Goal: Information Seeking & Learning: Check status

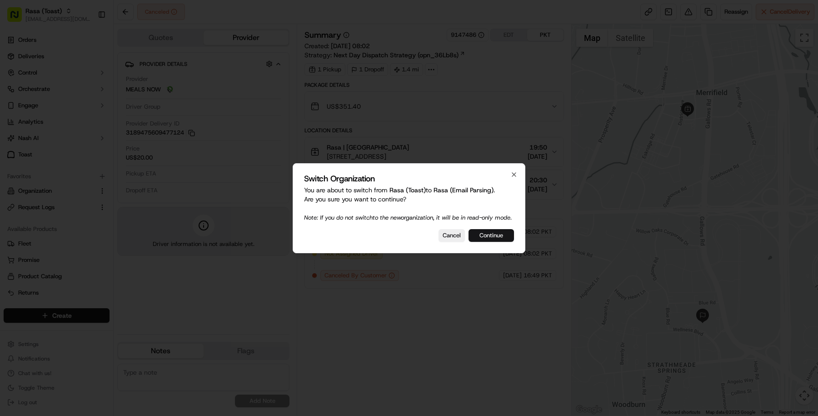
click at [500, 239] on button "Continue" at bounding box center [491, 235] width 45 height 13
click at [452, 229] on div "Switch Organization You are about to switch from Rasa (Email Parsing) to Rasa (…" at bounding box center [409, 208] width 233 height 90
click at [452, 238] on button "Cancel" at bounding box center [452, 235] width 26 height 13
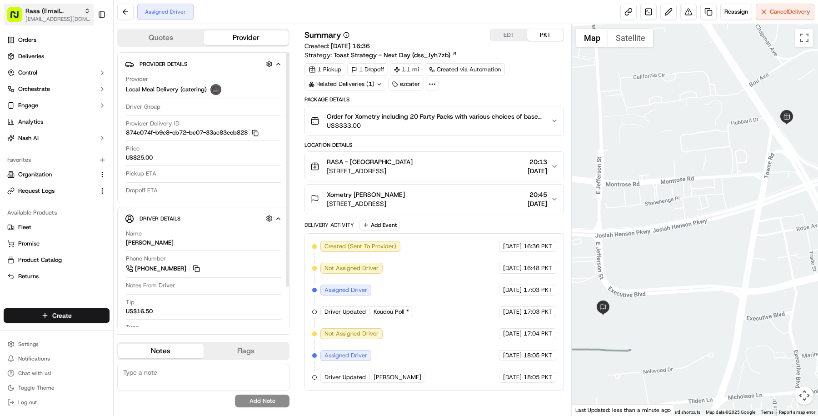
click at [45, 11] on span "Rasa (Email Parsing)" at bounding box center [52, 10] width 55 height 9
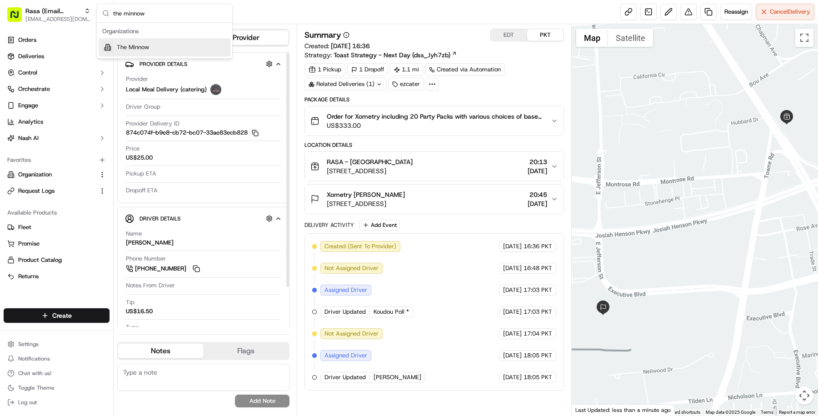
type input "the minnow"
click at [164, 51] on div "The Minnow" at bounding box center [165, 47] width 132 height 18
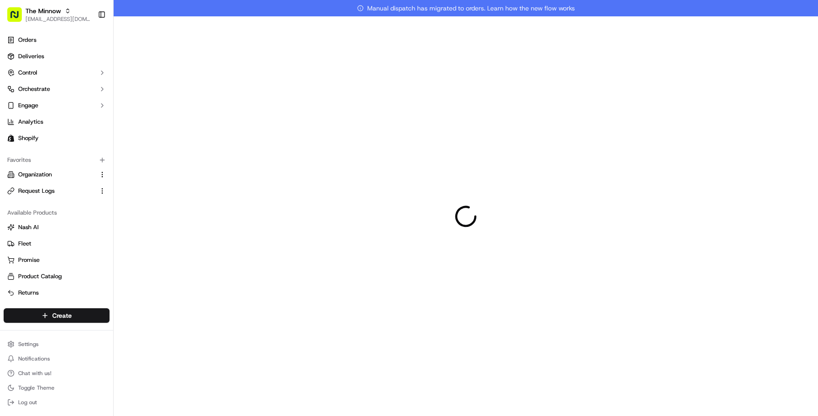
click at [66, 51] on link "Deliveries" at bounding box center [57, 56] width 106 height 15
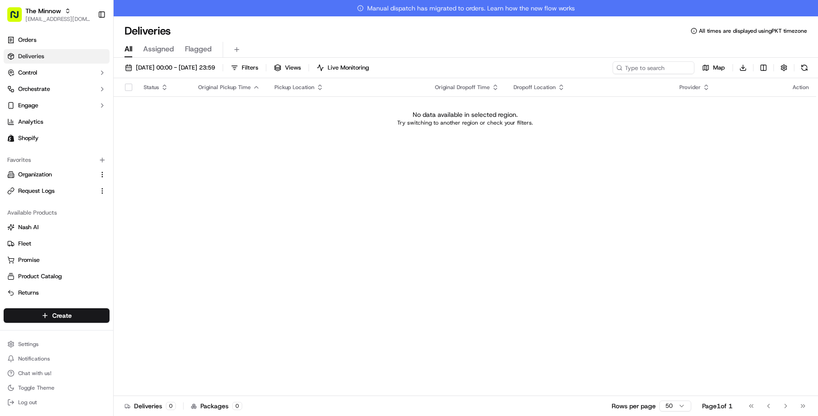
drag, startPoint x: 202, startPoint y: 67, endPoint x: 202, endPoint y: 74, distance: 6.8
click at [202, 67] on span "[DATE] 00:00 - [DATE] 23:59" at bounding box center [175, 68] width 79 height 8
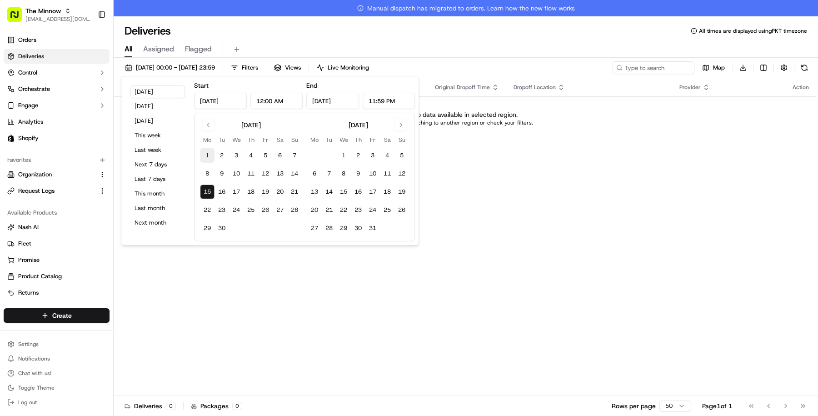
click at [209, 156] on button "1" at bounding box center [207, 155] width 15 height 15
type input "[DATE]"
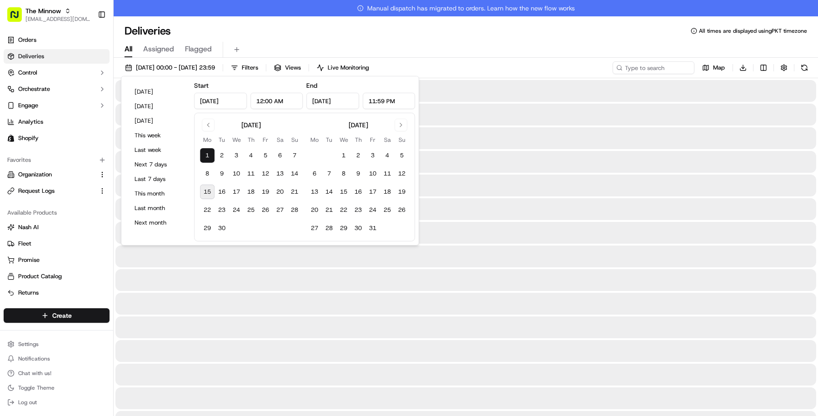
click at [213, 194] on button "15" at bounding box center [207, 192] width 15 height 15
type input "[DATE]"
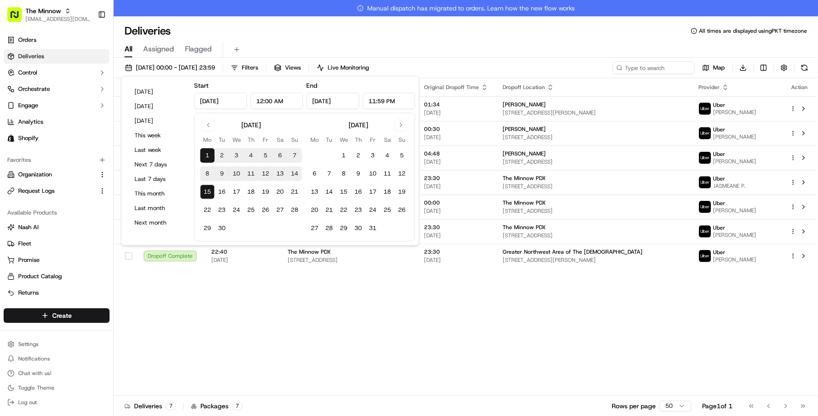
click at [474, 50] on div "All Assigned Flagged" at bounding box center [466, 50] width 704 height 16
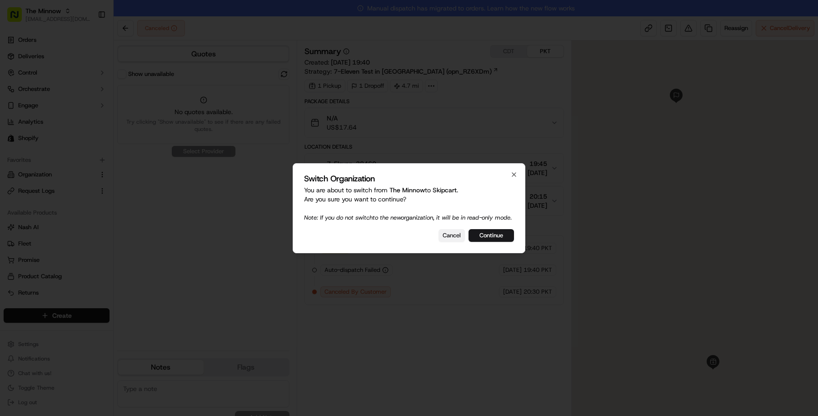
click at [448, 235] on button "Cancel" at bounding box center [452, 235] width 26 height 13
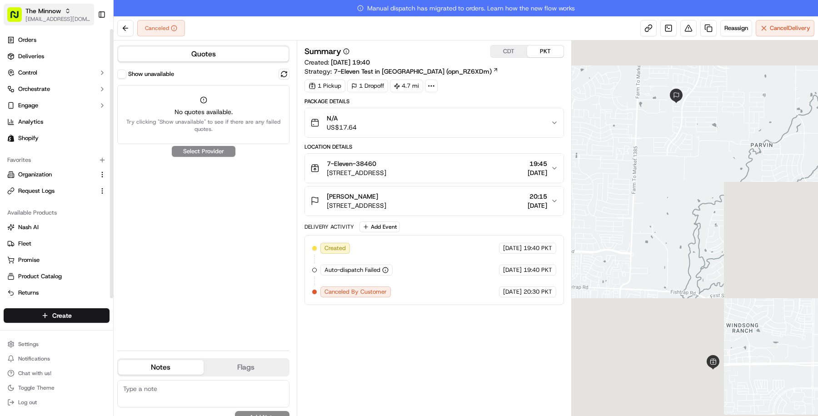
click at [48, 11] on span "The Minnow" at bounding box center [42, 10] width 35 height 9
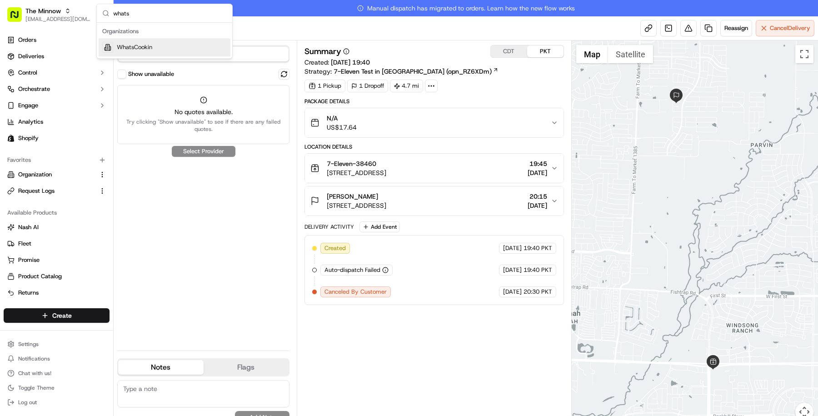
type input "whats"
click at [164, 56] on div "Organizations WhatsCookin" at bounding box center [164, 40] width 135 height 35
click at [150, 50] on span "WhatsCookin" at bounding box center [134, 47] width 35 height 8
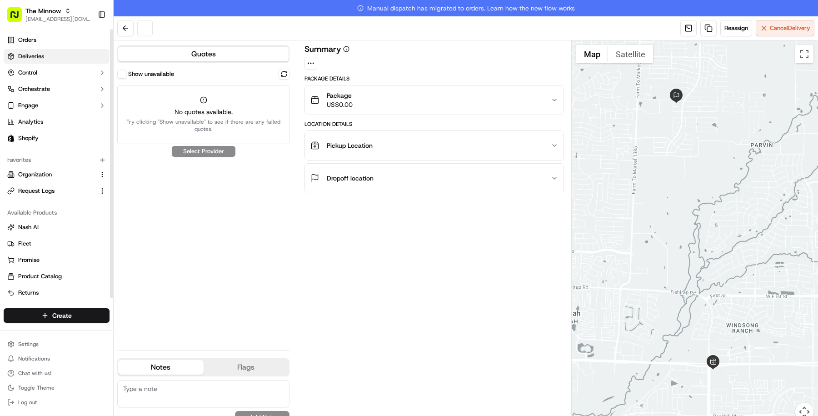
click at [63, 55] on link "Deliveries" at bounding box center [57, 56] width 106 height 15
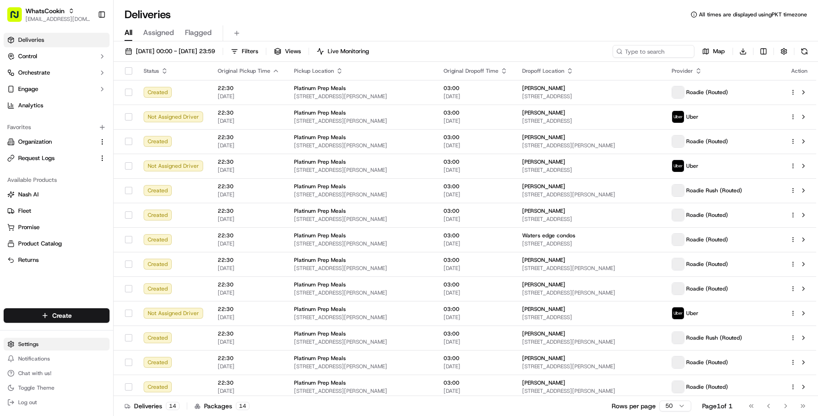
click at [46, 349] on html "WhatsCookin [EMAIL_ADDRESS][DOMAIN_NAME] Toggle Sidebar Deliveries Control Orch…" at bounding box center [409, 208] width 818 height 416
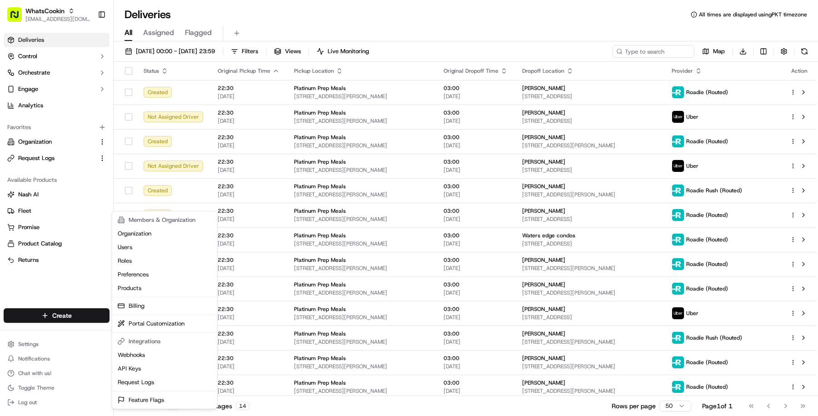
click at [76, 279] on html "WhatsCookin masood@usenash.com Toggle Sidebar Deliveries Control Orchestrate En…" at bounding box center [409, 208] width 818 height 416
click at [47, 344] on html "WhatsCookin masood@usenash.com Toggle Sidebar Deliveries Control Orchestrate En…" at bounding box center [409, 208] width 818 height 416
click at [70, 253] on html "WhatsCookin masood@usenash.com Toggle Sidebar Deliveries Control Orchestrate En…" at bounding box center [409, 208] width 818 height 416
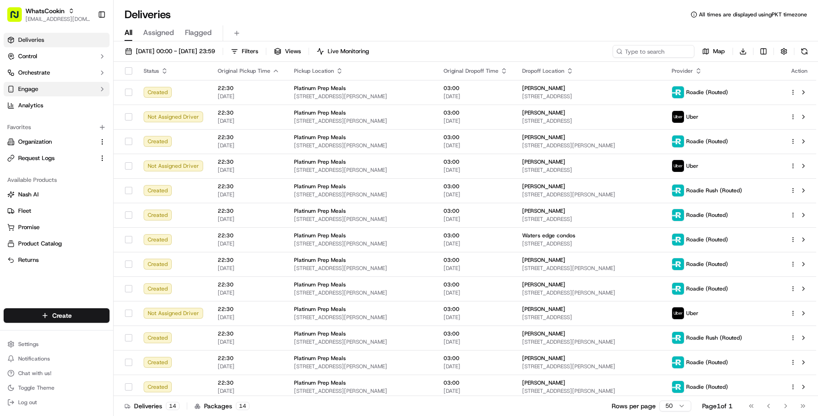
click at [66, 87] on button "Engage" at bounding box center [57, 89] width 106 height 15
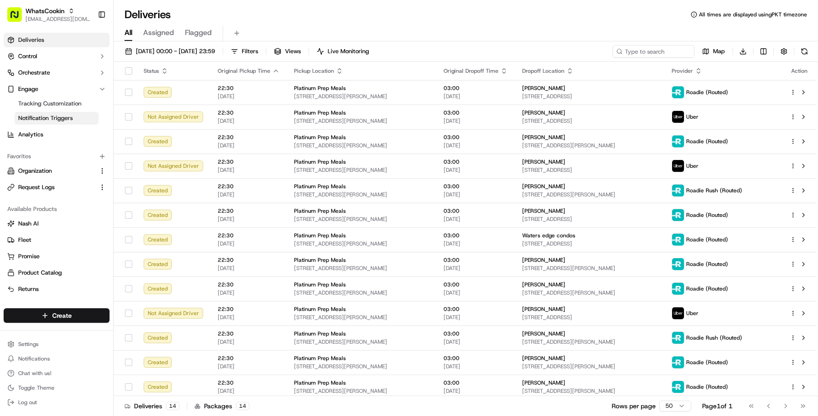
click at [66, 116] on span "Notification Triggers" at bounding box center [45, 118] width 55 height 8
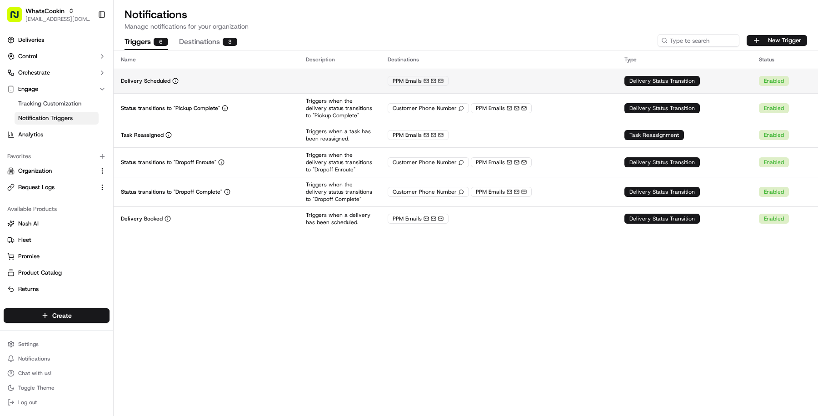
click at [277, 90] on td "Delivery Scheduled" at bounding box center [206, 81] width 185 height 25
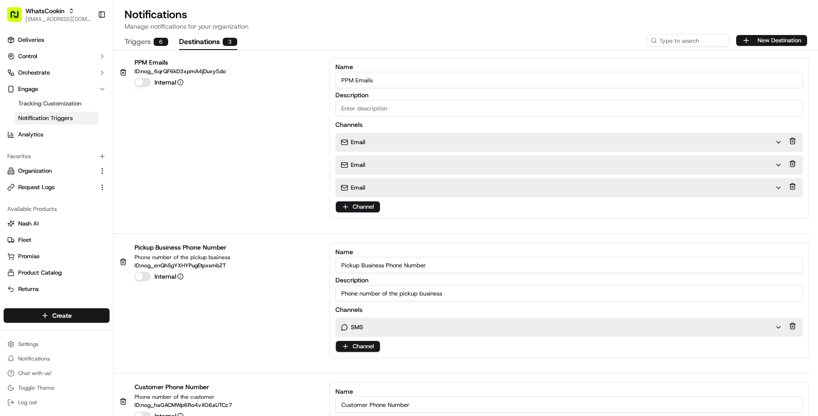
click at [194, 44] on button "Destinations 3" at bounding box center [208, 42] width 58 height 15
click at [436, 189] on div "Email" at bounding box center [558, 188] width 434 height 8
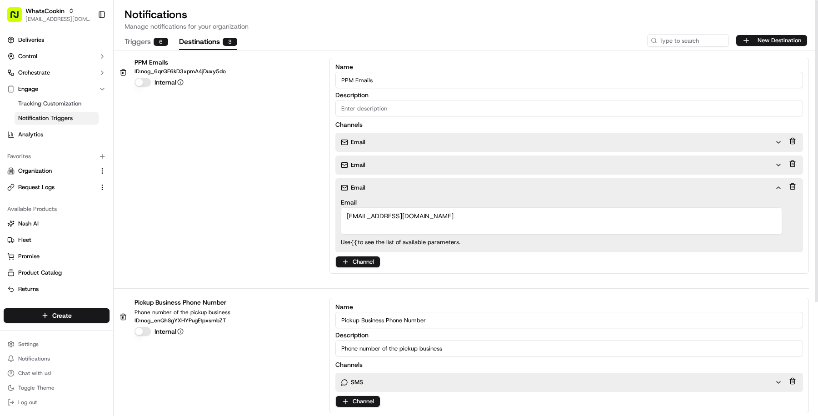
click at [794, 188] on button at bounding box center [793, 186] width 10 height 13
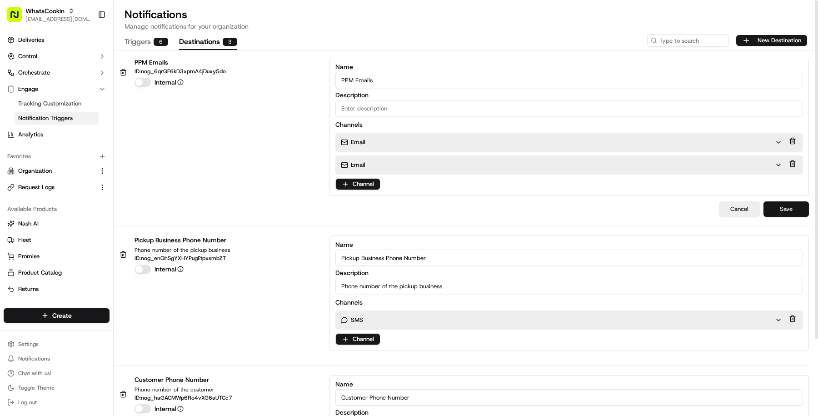
click at [795, 215] on button "Save" at bounding box center [785, 208] width 45 height 15
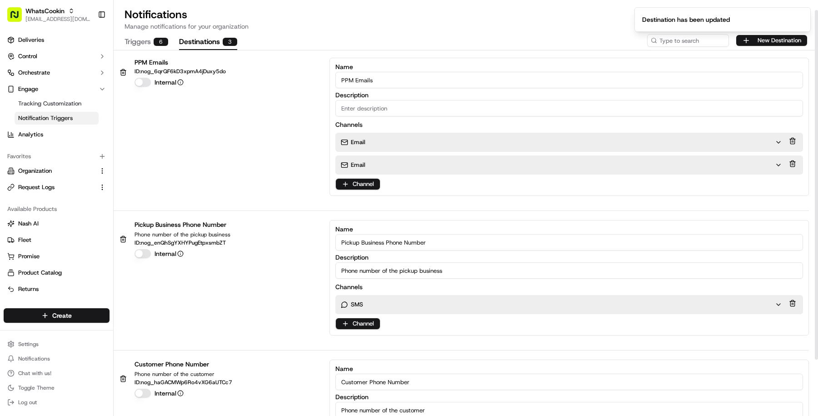
scroll to position [79, 0]
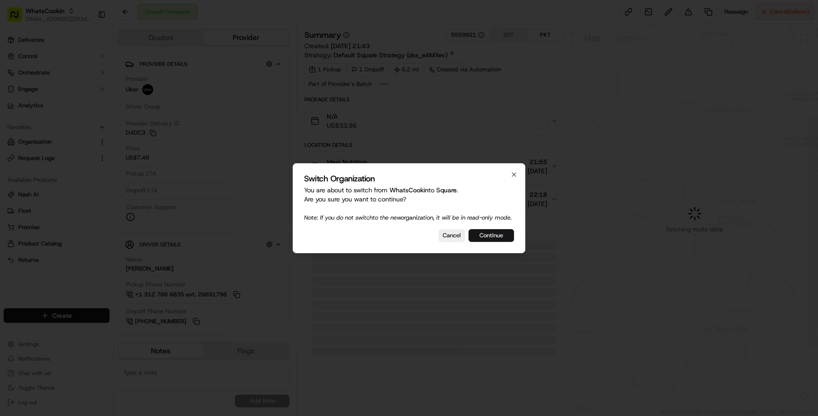
click at [488, 239] on button "Continue" at bounding box center [491, 235] width 45 height 13
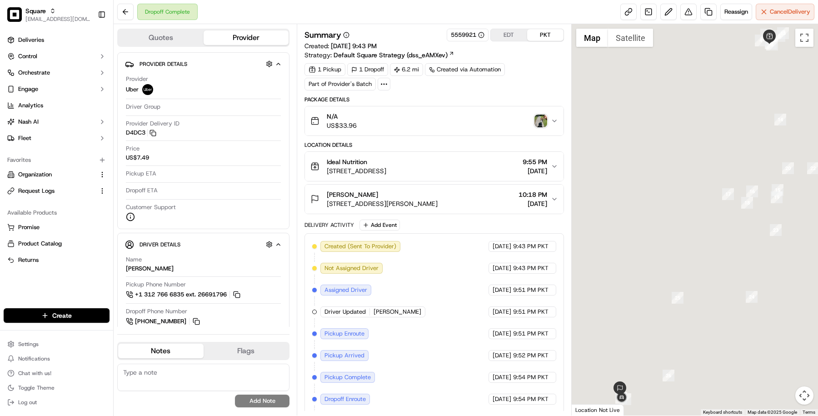
click at [33, 337] on div "Settings Notifications Chat with us! Toggle Theme Log out" at bounding box center [56, 373] width 113 height 78
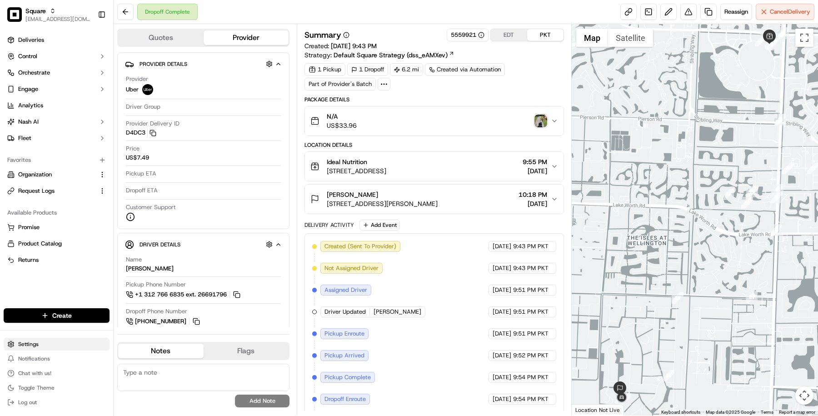
click at [33, 339] on html "Square masood@usenash.com Toggle Sidebar Deliveries Control Orchestrate Engage …" at bounding box center [409, 208] width 818 height 416
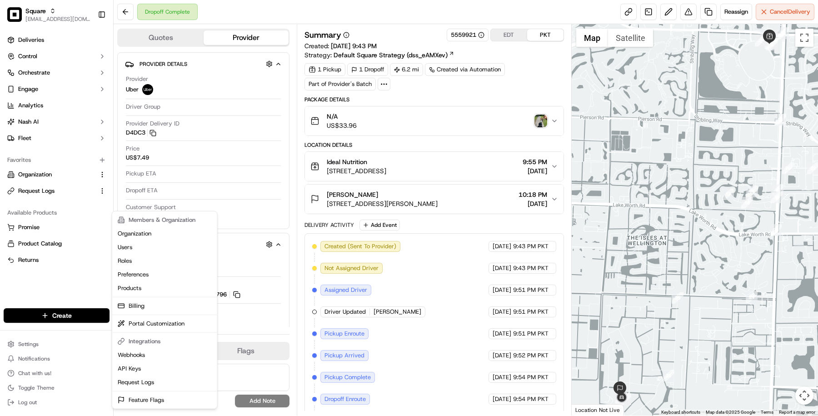
click at [74, 90] on html "Square masood@usenash.com Toggle Sidebar Deliveries Control Orchestrate Engage …" at bounding box center [409, 208] width 818 height 416
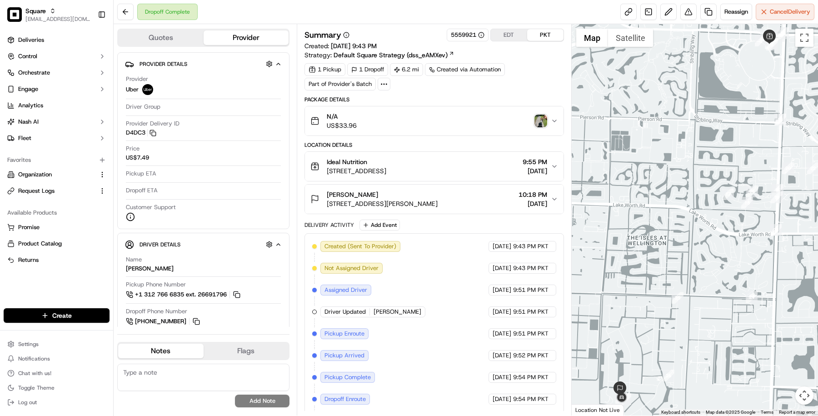
click at [74, 90] on button "Engage" at bounding box center [57, 89] width 106 height 15
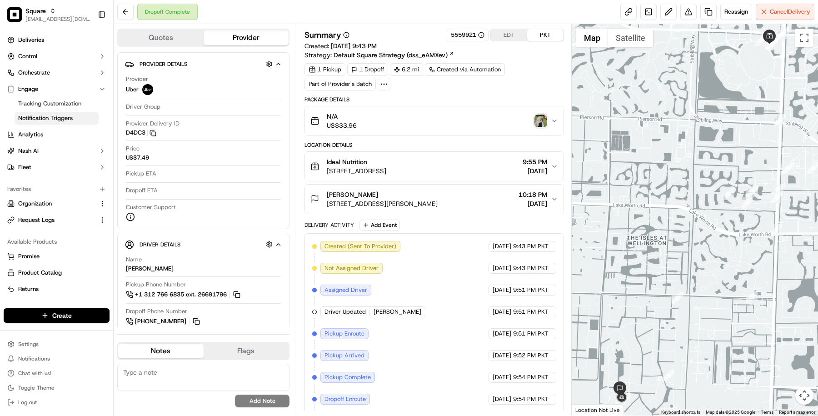
click at [74, 117] on link "Notification Triggers" at bounding box center [57, 118] width 84 height 13
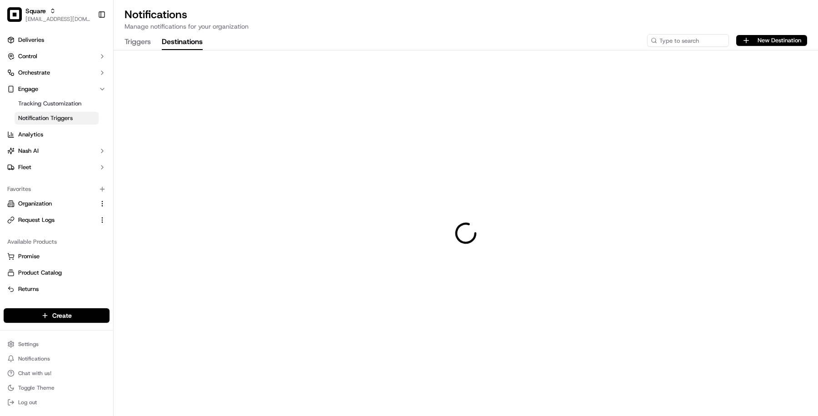
click at [175, 42] on button "Destinations" at bounding box center [182, 42] width 41 height 15
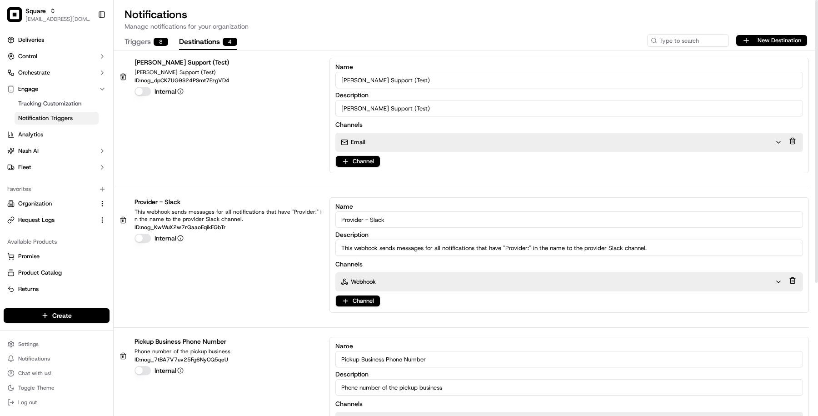
click at [793, 140] on button at bounding box center [793, 141] width 10 height 13
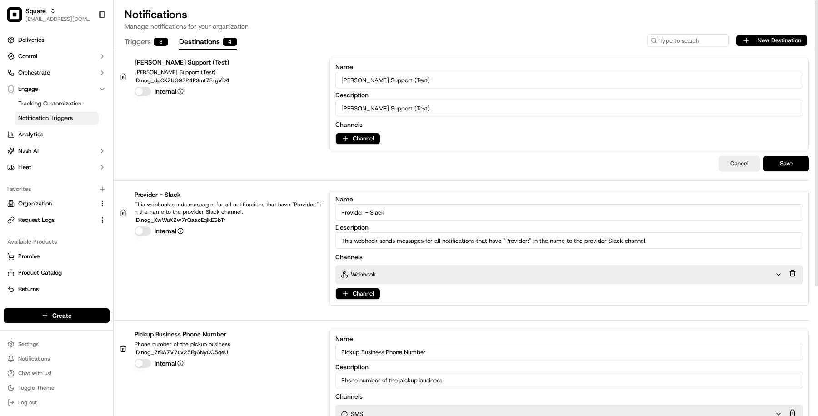
click at [627, 162] on div "Cancel Save" at bounding box center [461, 163] width 695 height 15
click at [124, 76] on button "button" at bounding box center [123, 76] width 19 height 11
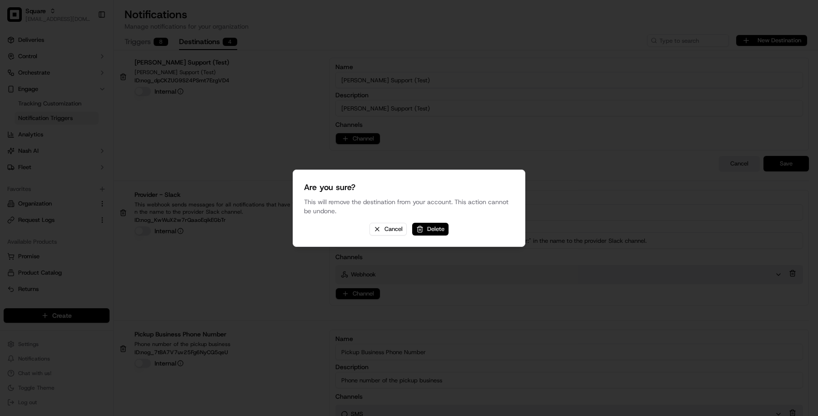
click at [433, 224] on button "Delete" at bounding box center [430, 229] width 36 height 13
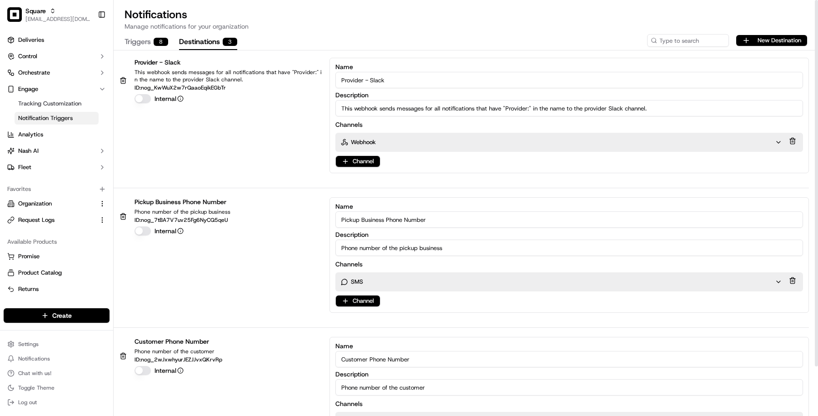
click at [149, 44] on button "Triggers 8" at bounding box center [147, 42] width 44 height 15
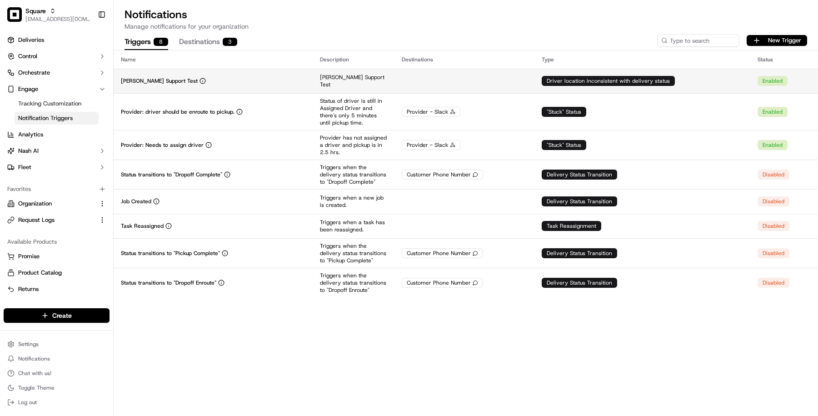
click at [457, 75] on td at bounding box center [464, 81] width 140 height 25
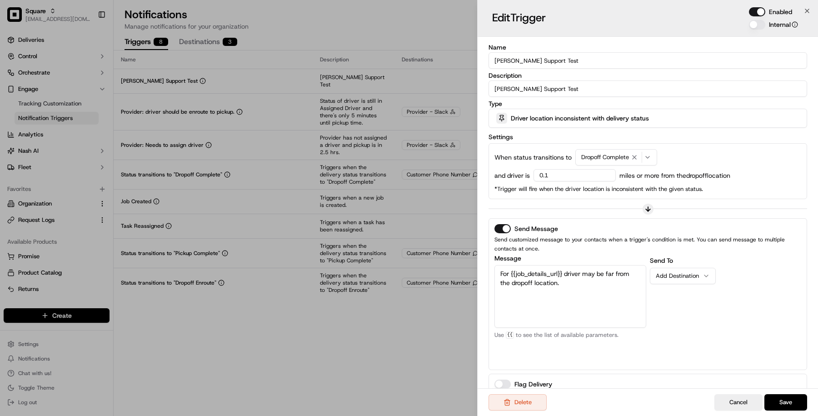
click at [758, 12] on button "Enabled" at bounding box center [757, 11] width 16 height 9
click at [787, 396] on button "Save" at bounding box center [785, 402] width 43 height 16
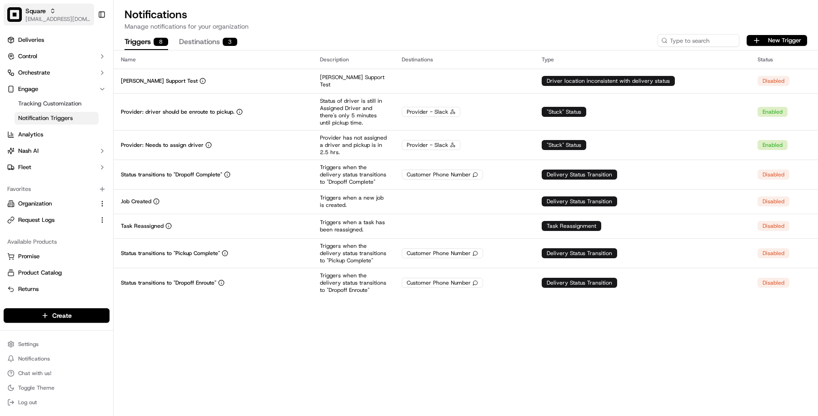
click at [70, 22] on span "[EMAIL_ADDRESS][DOMAIN_NAME]" at bounding box center [57, 18] width 65 height 7
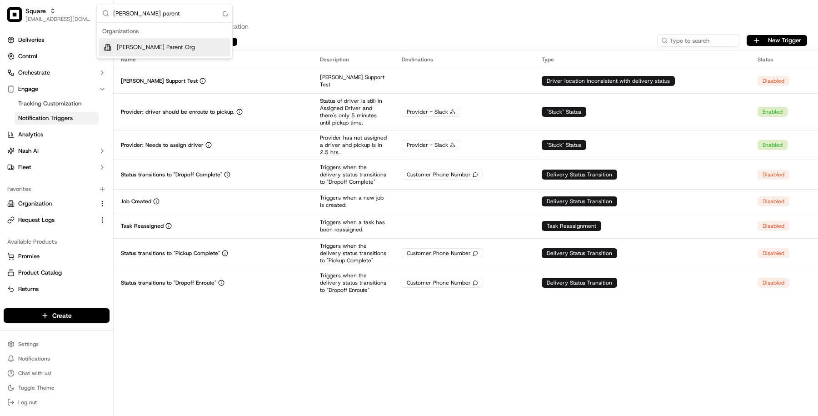
type input "pei wei parent"
click at [114, 45] on div "[PERSON_NAME] Parent Org" at bounding box center [165, 47] width 132 height 18
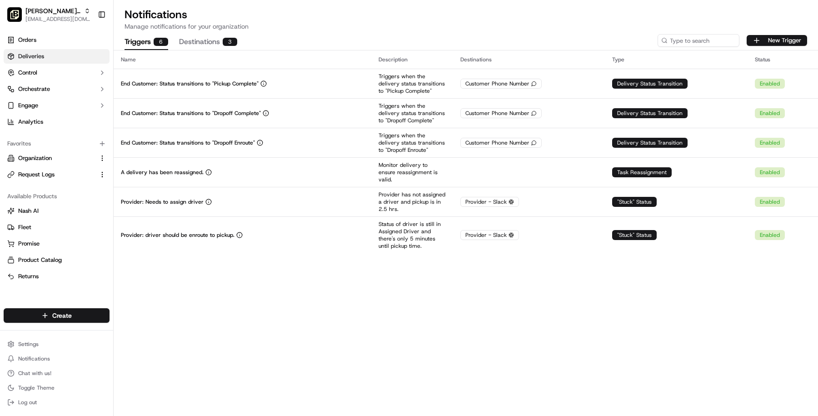
click at [52, 50] on link "Deliveries" at bounding box center [57, 56] width 106 height 15
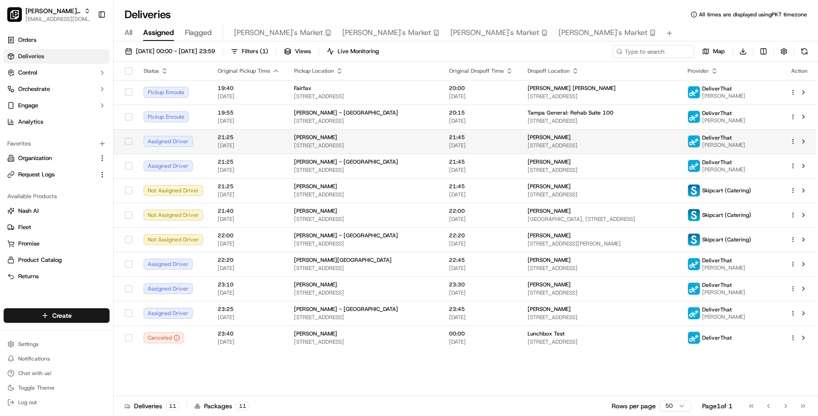
click at [299, 151] on td "Pei Wei - Shenandoah 19075 Interstate 45 N #480, Shenandoah, TX 77385, USA" at bounding box center [364, 141] width 155 height 25
click at [304, 146] on span "[STREET_ADDRESS]" at bounding box center [364, 145] width 140 height 7
click at [531, 129] on td "Megan Cawyer 4015 Interstate 45 North #330, Conroe, TX 77304-5077, USA" at bounding box center [600, 141] width 160 height 25
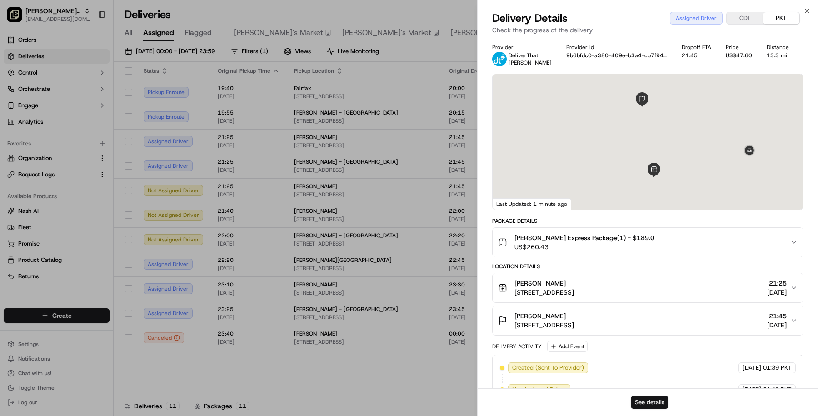
click at [661, 401] on button "See details" at bounding box center [650, 402] width 38 height 13
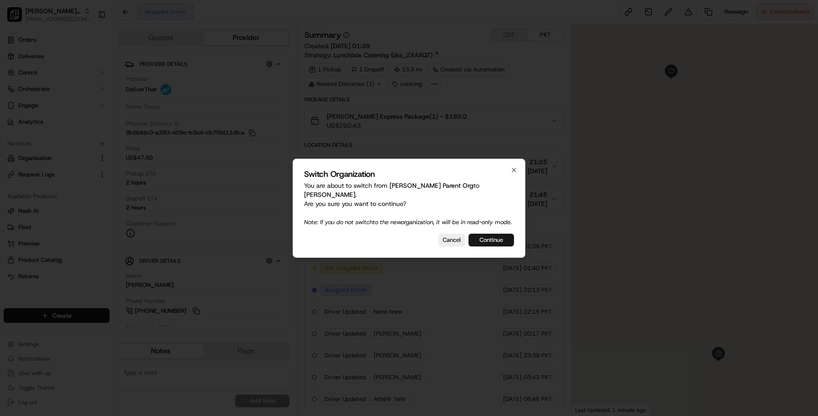
click at [499, 246] on button "Continue" at bounding box center [491, 240] width 45 height 13
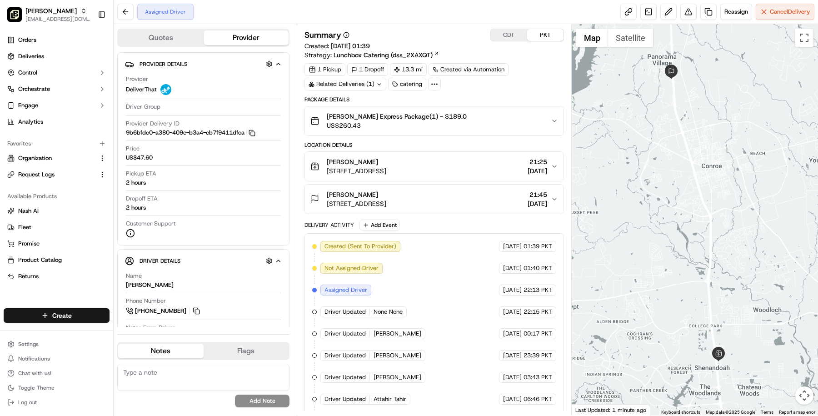
click at [364, 84] on div "Related Deliveries (1)" at bounding box center [345, 84] width 82 height 13
drag, startPoint x: 307, startPoint y: 106, endPoint x: 399, endPoint y: 106, distance: 91.8
click at [399, 106] on td "ord_hw8DGL8XHFbohYboGfigZz" at bounding box center [356, 104] width 101 height 16
copy span "ord_hw8DGL8XHFbohYboGfigZz"
click at [40, 341] on html "[PERSON_NAME] - Shenandoah [EMAIL_ADDRESS][DOMAIN_NAME] Toggle Sidebar Orders D…" at bounding box center [409, 208] width 818 height 416
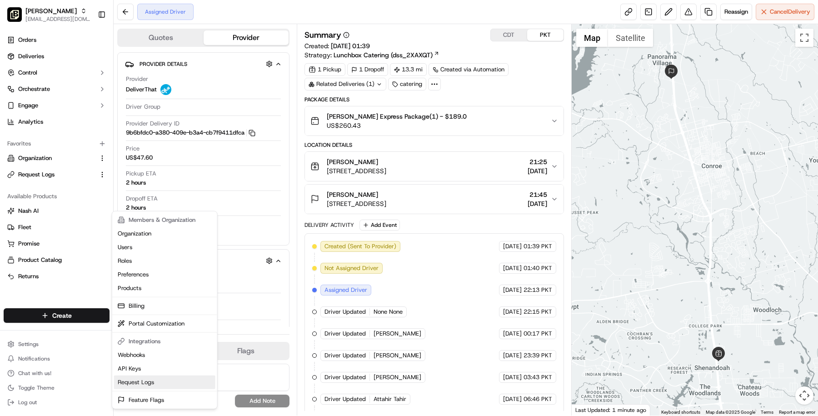
click at [152, 382] on link "Request Logs" at bounding box center [164, 382] width 101 height 14
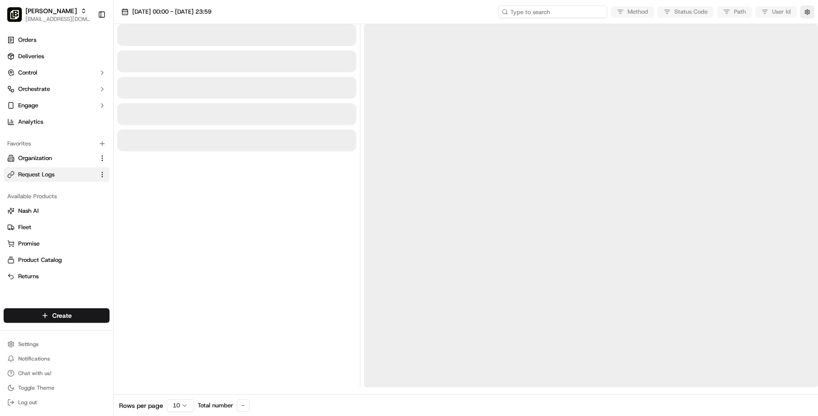
click at [557, 11] on input at bounding box center [552, 11] width 109 height 13
paste input "ord_hw8DGL8XHFbohYboGfigZz"
type input "ord_hw8DGL8XHFbohYboGfigZz\"
click at [590, 15] on input "ord_hw8DGL8XHFbohYboGfigZz\" at bounding box center [552, 11] width 109 height 13
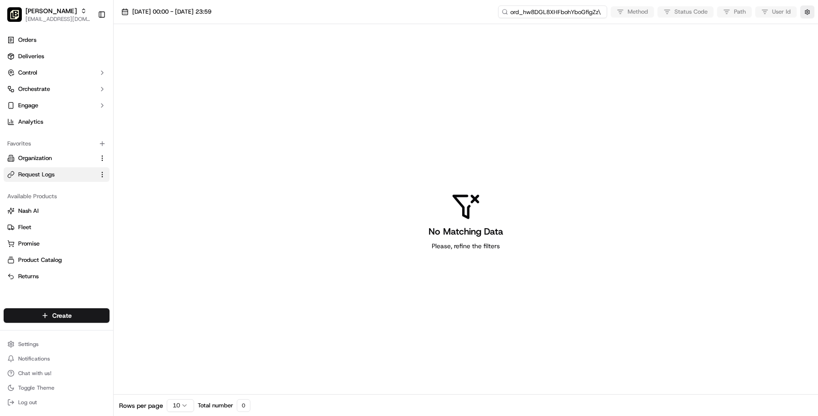
click at [602, 10] on input "ord_hw8DGL8XHFbohYboGfigZz\" at bounding box center [552, 11] width 109 height 13
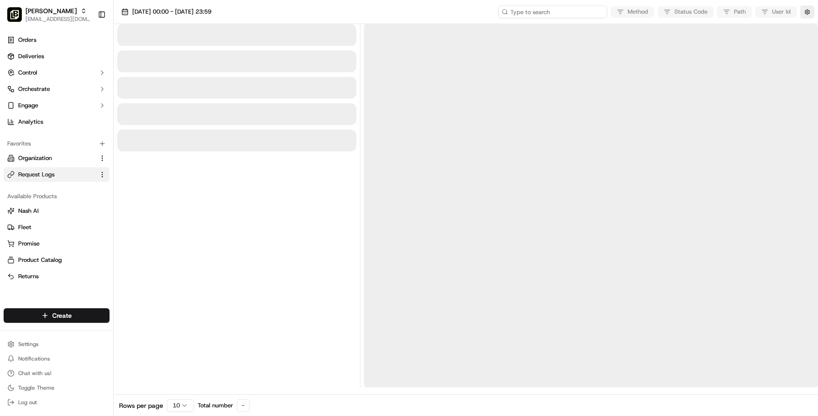
click at [597, 10] on input at bounding box center [552, 11] width 109 height 13
paste input "ord_hw8DGL8XHFbohYboGfigZz"
type input "ord_hw8DGL8XHFbohYboGfigZz"
click at [211, 12] on span "[DATE] 00:00 - [DATE] 23:59" at bounding box center [171, 12] width 79 height 8
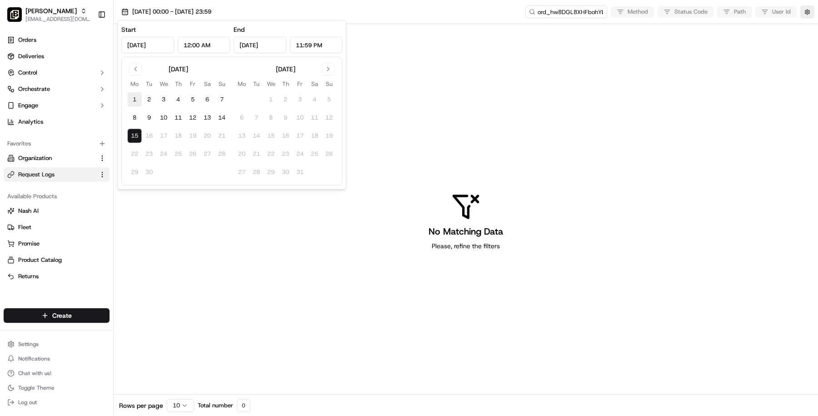
click at [134, 100] on button "1" at bounding box center [134, 99] width 15 height 15
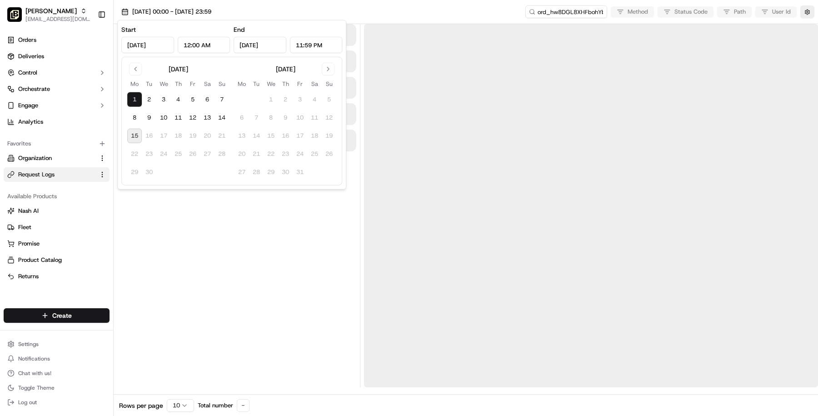
type input "[DATE]"
click at [134, 139] on button "15" at bounding box center [134, 136] width 15 height 15
type input "[DATE]"
click at [187, 237] on div at bounding box center [236, 205] width 239 height 363
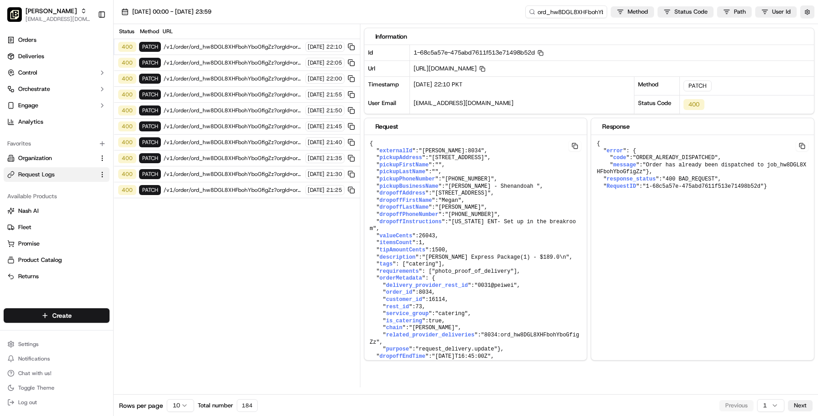
click at [185, 399] on html "[PERSON_NAME] - Shenandoah [EMAIL_ADDRESS][DOMAIN_NAME] Toggle Sidebar Orders D…" at bounding box center [409, 208] width 818 height 416
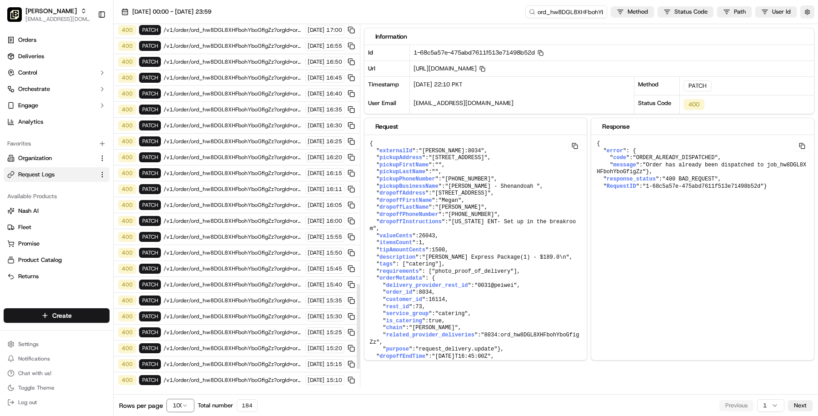
scroll to position [1190, 0]
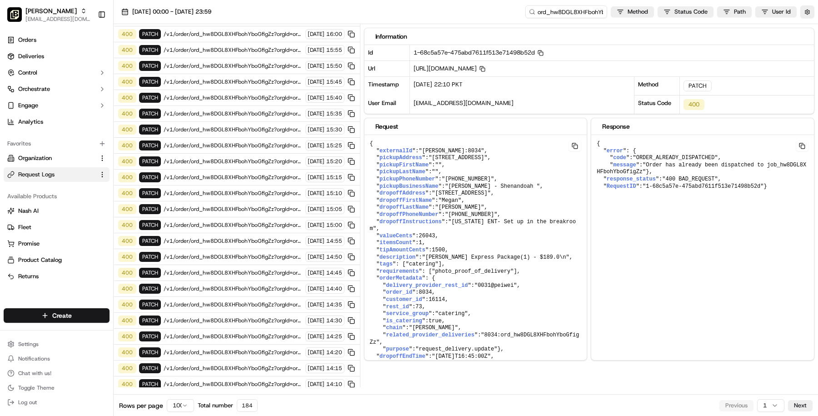
click at [774, 404] on html "[PERSON_NAME] - Shenandoah [EMAIL_ADDRESS][DOMAIN_NAME] Toggle Sidebar Orders D…" at bounding box center [409, 208] width 818 height 416
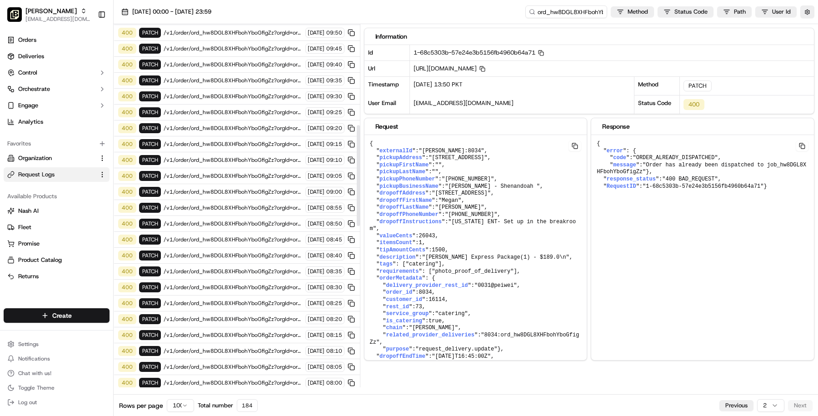
scroll to position [943, 0]
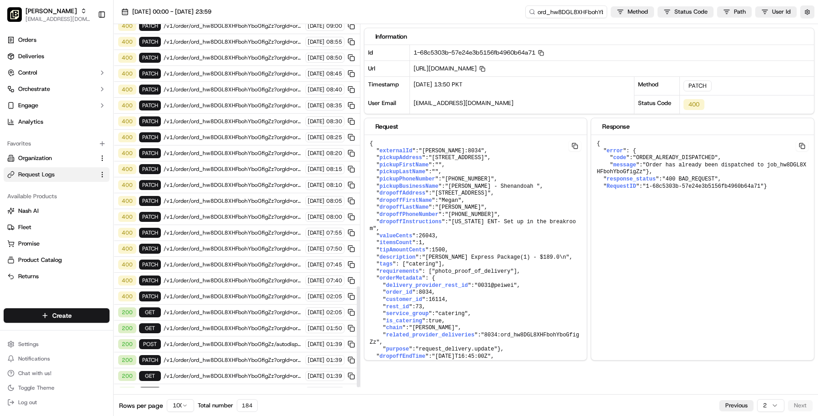
click at [239, 415] on span "/v1/order/get_quotes?orgId=org_kVvJ6a" at bounding box center [233, 423] width 139 height 7
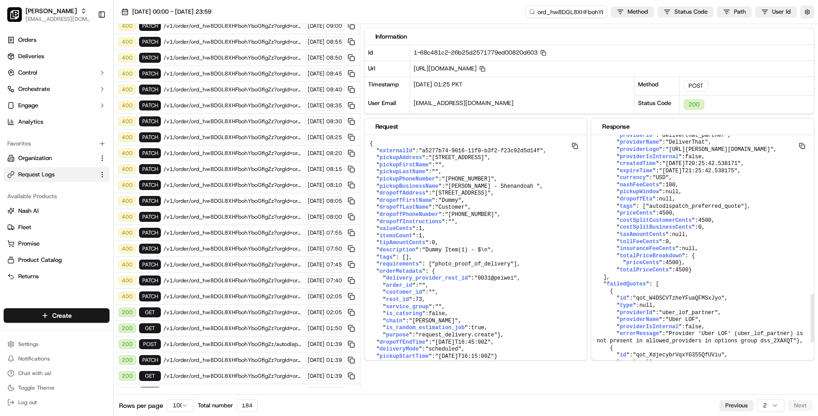
scroll to position [788, 0]
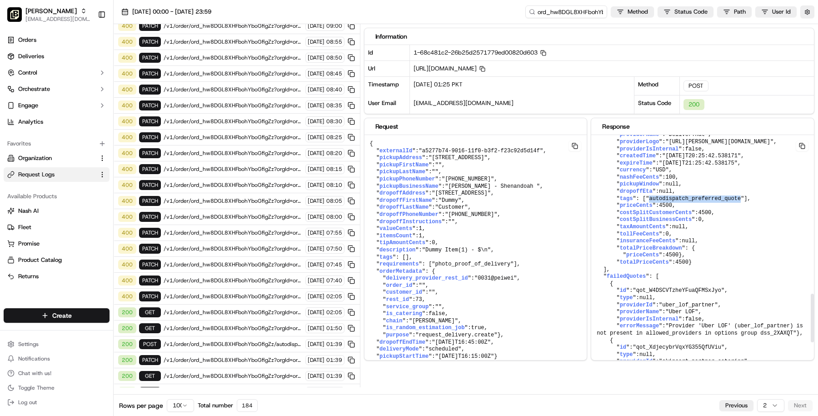
drag, startPoint x: 718, startPoint y: 294, endPoint x: 625, endPoint y: 297, distance: 92.3
click at [646, 202] on span ""autodispatch_preferred_quote"" at bounding box center [695, 198] width 98 height 6
copy span "autodispatch_preferred_quote"
click at [71, 49] on link "Deliveries" at bounding box center [57, 56] width 106 height 15
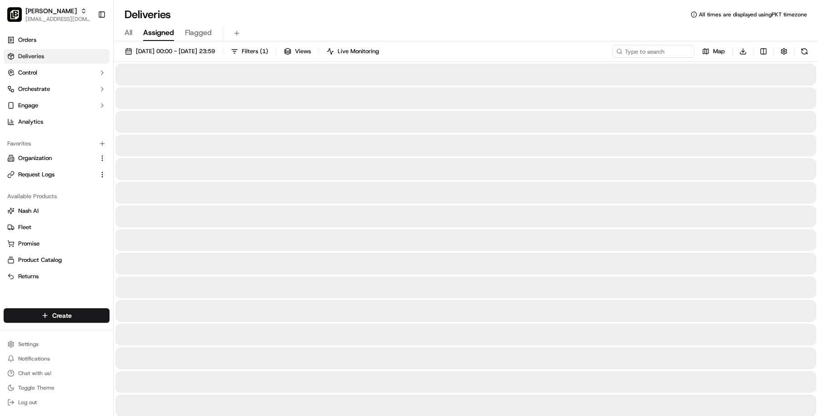
click at [71, 49] on link "Deliveries" at bounding box center [57, 56] width 106 height 15
